Goal: Information Seeking & Learning: Learn about a topic

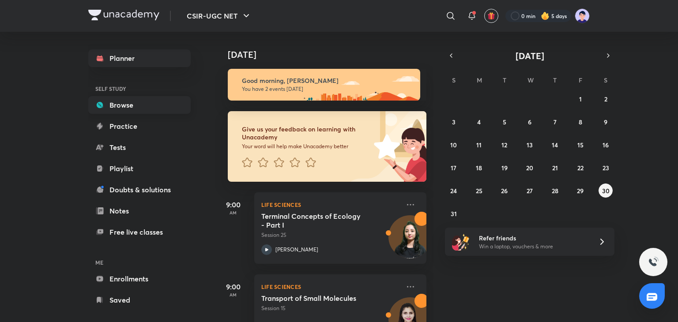
click at [147, 103] on link "Browse" at bounding box center [139, 105] width 102 height 18
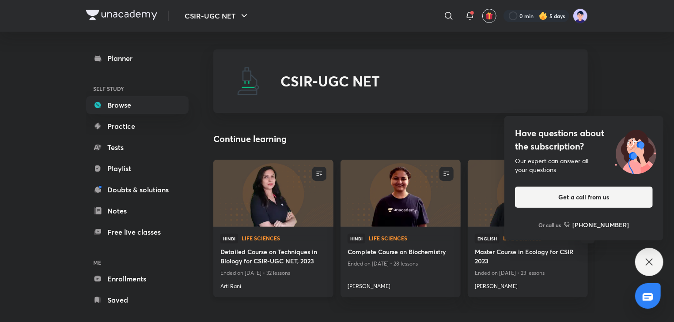
click at [231, 216] on img at bounding box center [273, 193] width 122 height 68
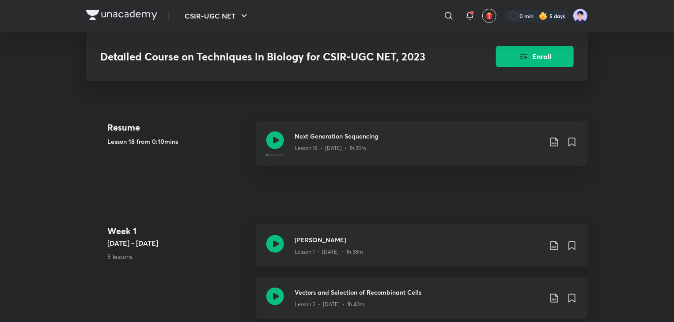
scroll to position [195, 0]
click at [307, 147] on p "Lesson 18 • [DATE] • 1h 20m" at bounding box center [331, 149] width 72 height 8
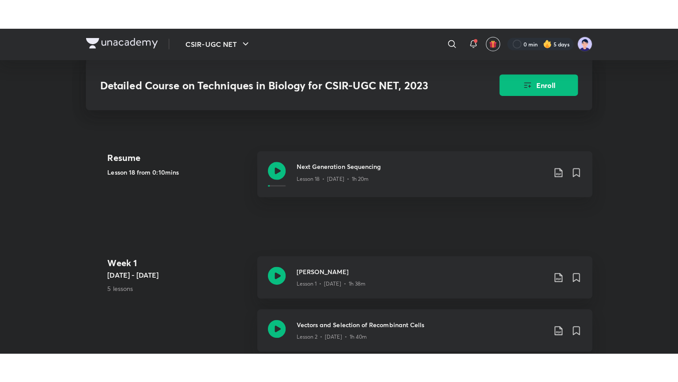
scroll to position [195, 0]
